Goal: Find specific page/section: Find specific page/section

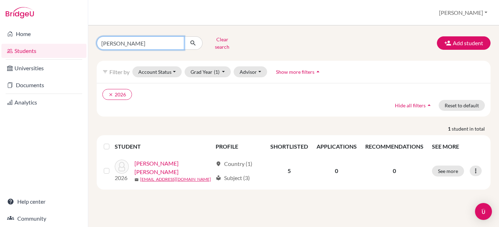
click at [141, 37] on input "[PERSON_NAME]" at bounding box center [141, 42] width 88 height 13
drag, startPoint x: 141, startPoint y: 37, endPoint x: 95, endPoint y: 37, distance: 45.9
click at [95, 37] on div "[PERSON_NAME] Clear search" at bounding box center [158, 43] width 135 height 18
paste input "[PERSON_NAME] Sha"
type input "[PERSON_NAME]"
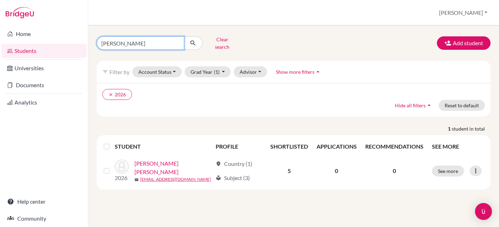
click at [193, 41] on button "submit" at bounding box center [193, 42] width 19 height 13
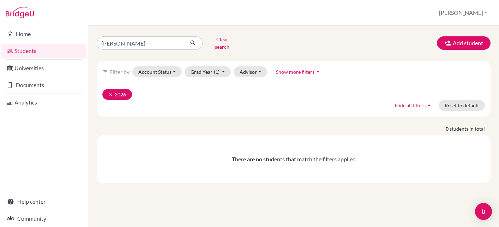
click at [111, 92] on icon "clear" at bounding box center [110, 94] width 5 height 5
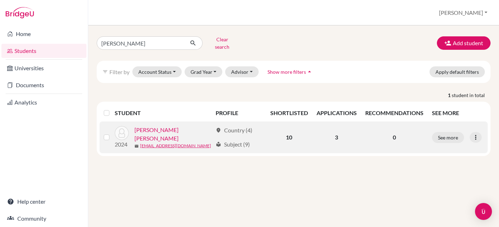
click at [156, 127] on link "[PERSON_NAME] [PERSON_NAME]" at bounding box center [174, 134] width 78 height 17
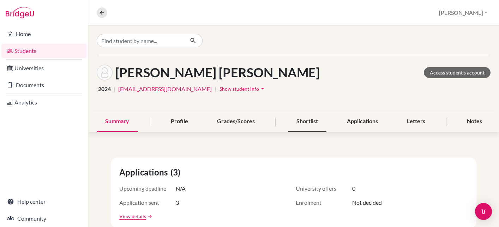
click at [309, 122] on div "Shortlist" at bounding box center [307, 121] width 38 height 21
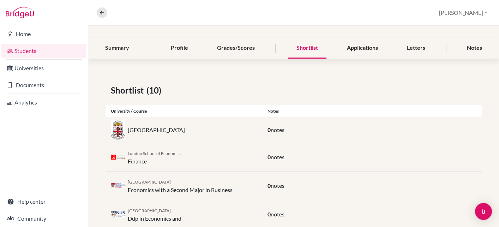
scroll to position [73, 0]
click at [359, 43] on div "Applications" at bounding box center [363, 48] width 48 height 21
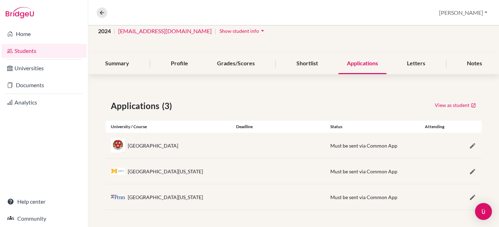
scroll to position [58, 0]
click at [472, 145] on icon "button" at bounding box center [472, 145] width 7 height 7
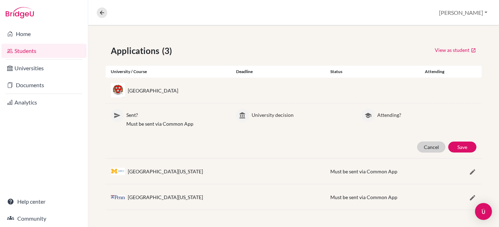
click at [429, 149] on button "Cancel" at bounding box center [431, 147] width 28 height 11
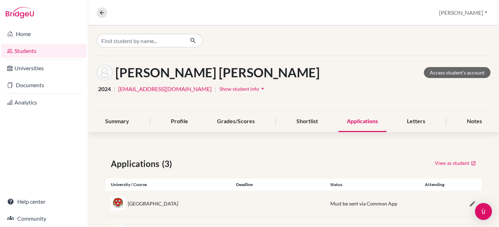
scroll to position [0, 0]
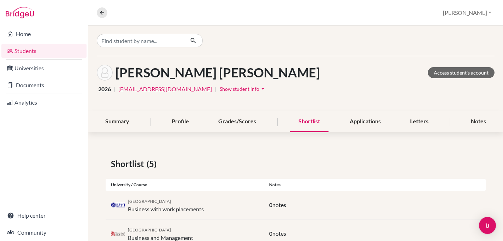
click at [155, 48] on div at bounding box center [295, 40] width 415 height 30
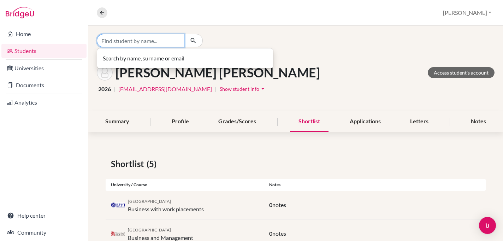
click at [145, 45] on input "Find student by name..." at bounding box center [141, 40] width 88 height 13
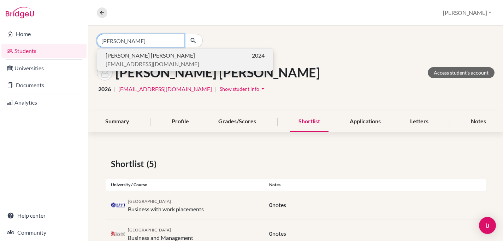
type input "Desai Shaan"
click at [135, 58] on span "Shaan Sandeep DESAI" at bounding box center [150, 55] width 89 height 8
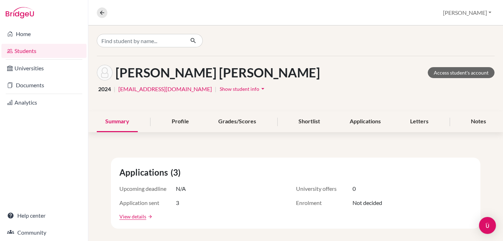
scroll to position [29, 0]
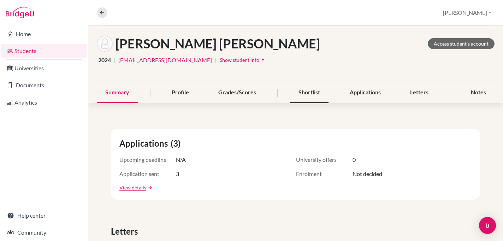
click at [303, 91] on div "Shortlist" at bounding box center [309, 92] width 38 height 21
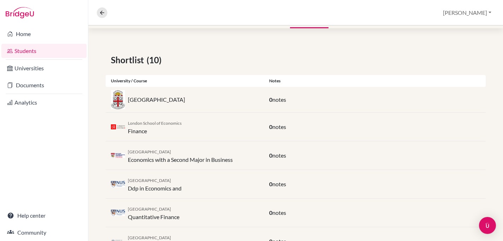
scroll to position [103, 0]
